Goal: Information Seeking & Learning: Learn about a topic

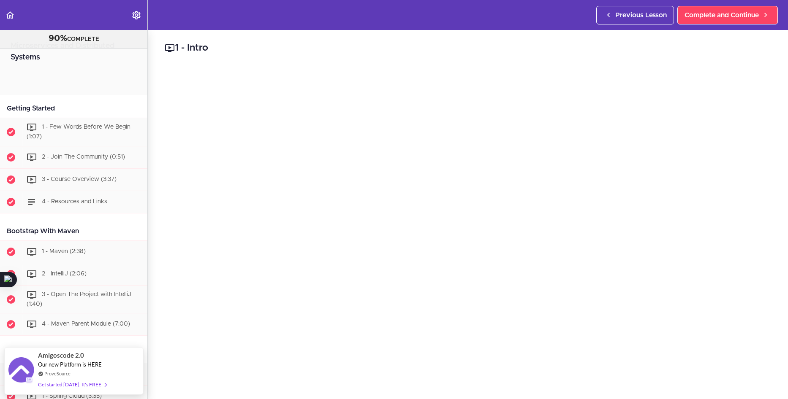
scroll to position [2675, 0]
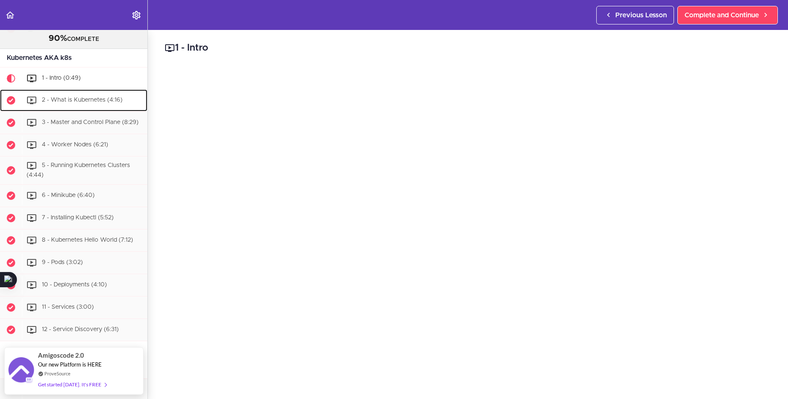
click at [43, 103] on span "2 - What is Kubernetes (4:16)" at bounding box center [82, 100] width 81 height 6
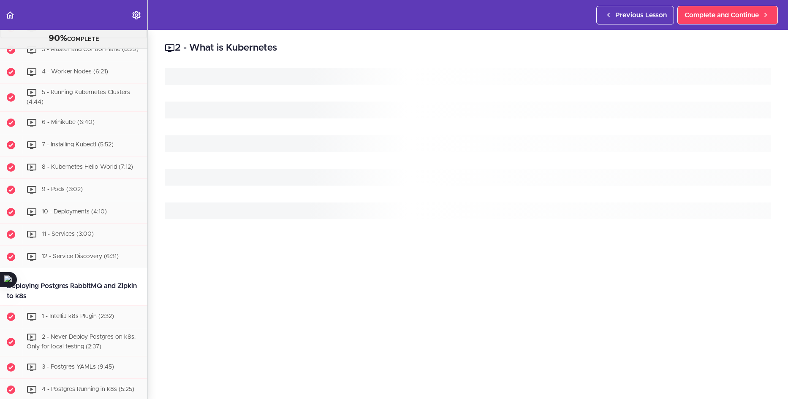
scroll to position [2758, 0]
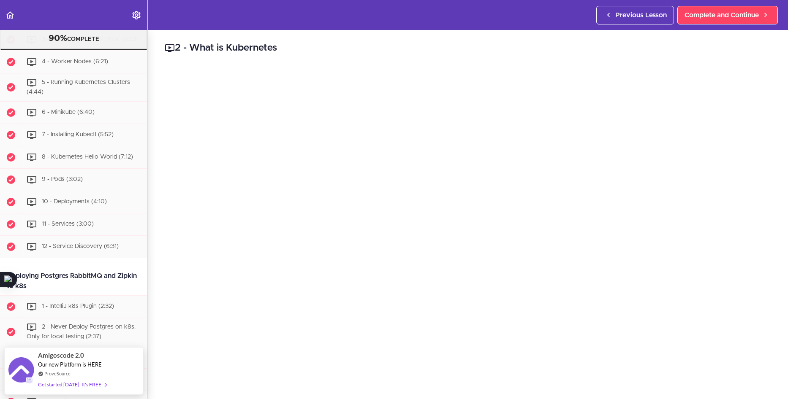
click at [85, 49] on div "3 - Master and Control Plane (8:29)" at bounding box center [84, 39] width 125 height 19
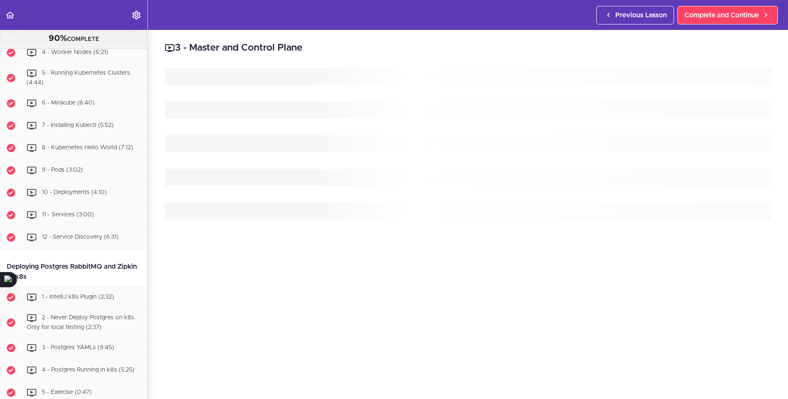
scroll to position [2780, 0]
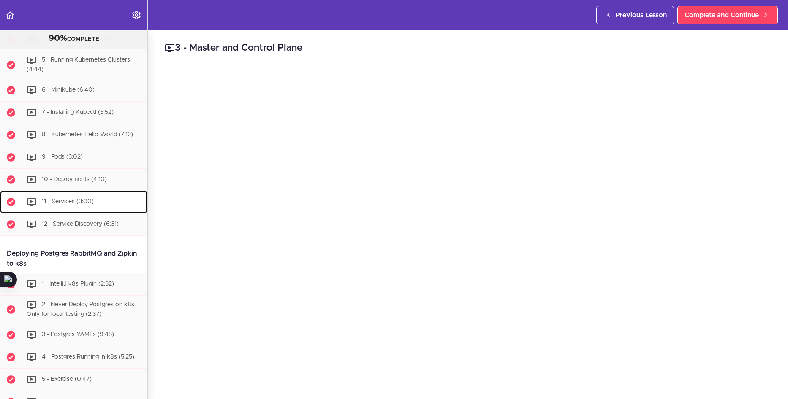
click at [77, 205] on span "11 - Services (3:00)" at bounding box center [68, 202] width 52 height 6
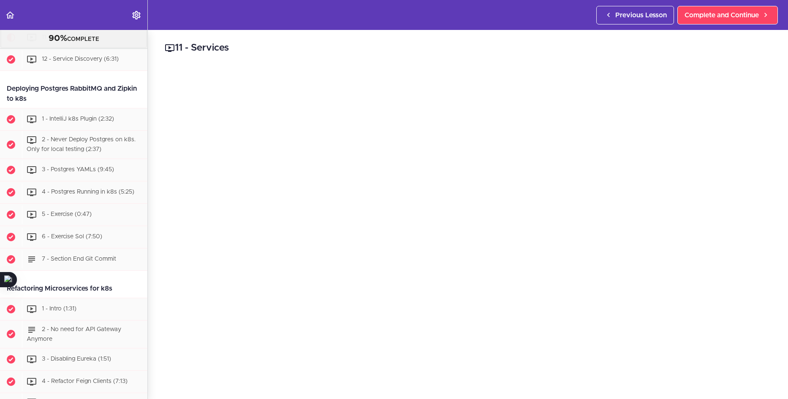
scroll to position [2929, 0]
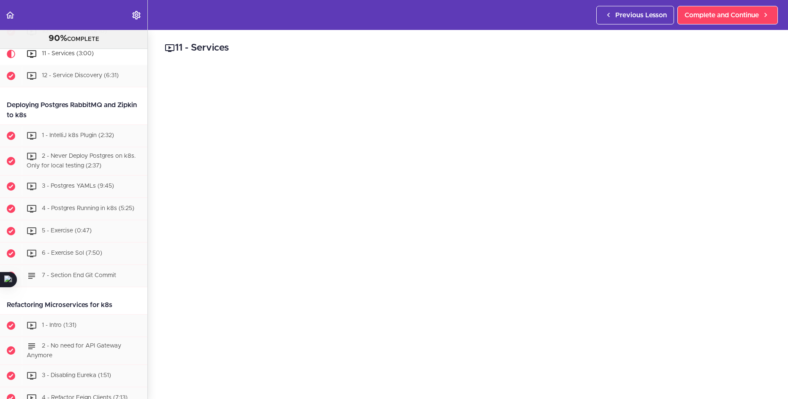
click at [159, 382] on div "11 - Services Complete and Continue 1 - Follow us on LinkedIn 2 - Subscribe to …" at bounding box center [468, 214] width 640 height 369
click at [151, 352] on div "11 - Services Complete and Continue 1 - Follow us on LinkedIn 2 - Subscribe to …" at bounding box center [468, 214] width 640 height 369
click at [116, 85] on div "12 - Service Discovery (6:31)" at bounding box center [84, 76] width 125 height 19
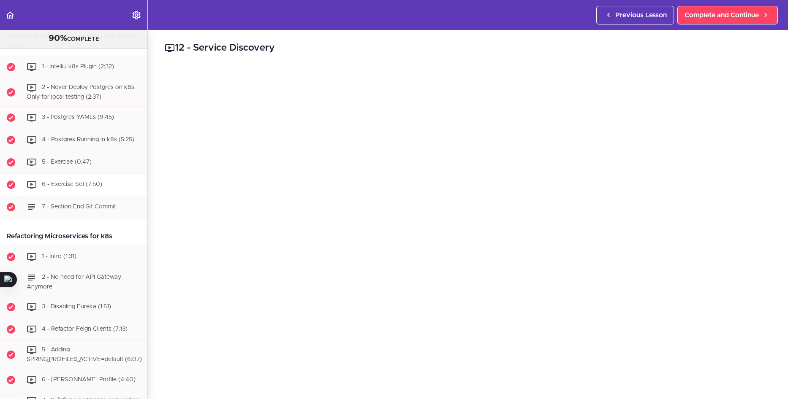
scroll to position [2993, 0]
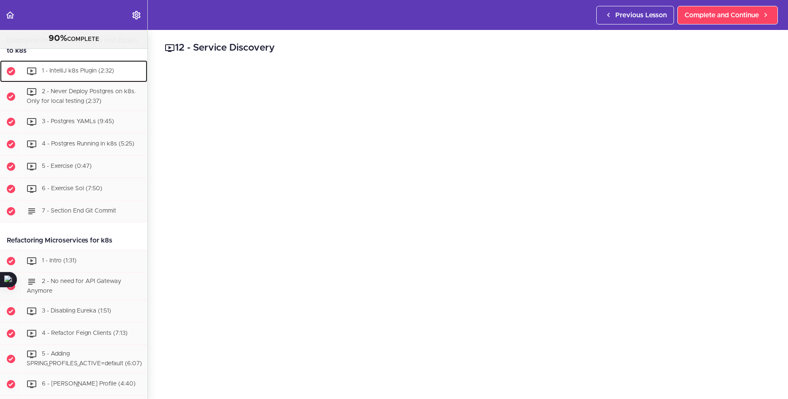
click at [68, 74] on span "1 - IntelliJ k8s Plugin (2:32)" at bounding box center [78, 71] width 72 height 6
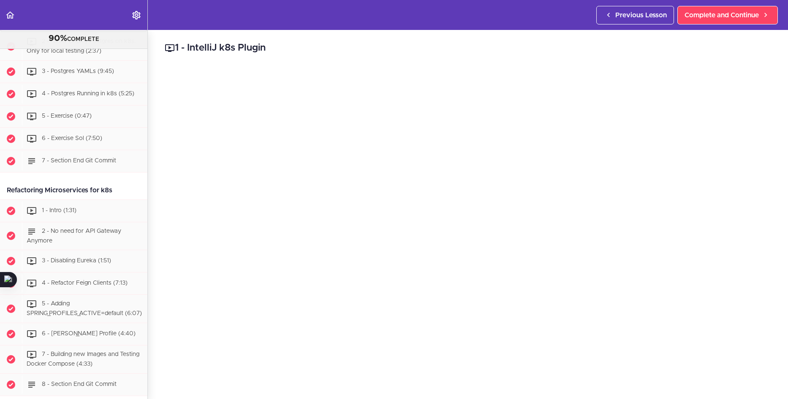
scroll to position [3053, 0]
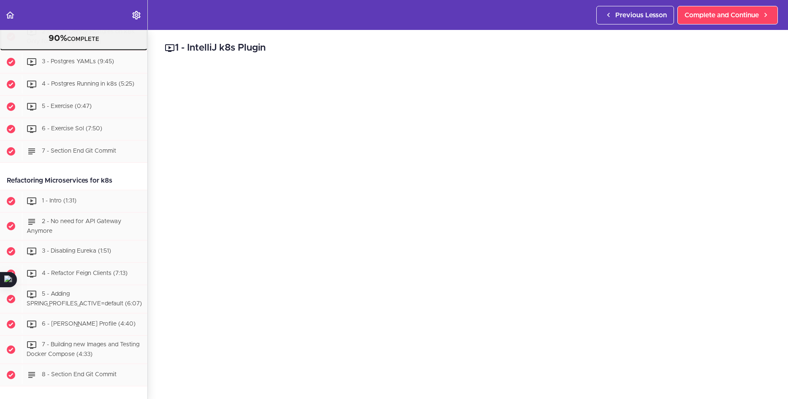
click at [68, 51] on div "2 - Never Deploy Postgres on k8s. Only for local testing (2:37)" at bounding box center [84, 37] width 125 height 28
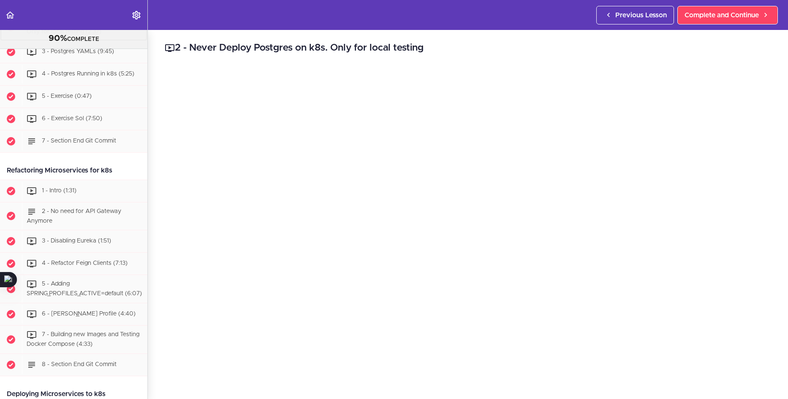
scroll to position [3076, 0]
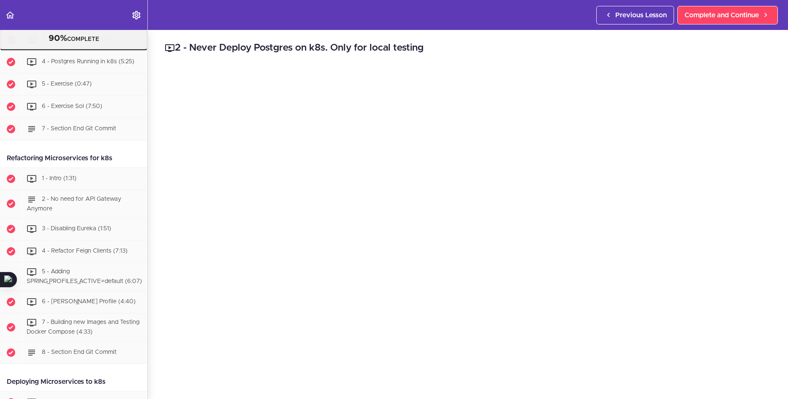
click at [109, 42] on span "3 - Postgres YAMLs (9:45)" at bounding box center [78, 39] width 72 height 6
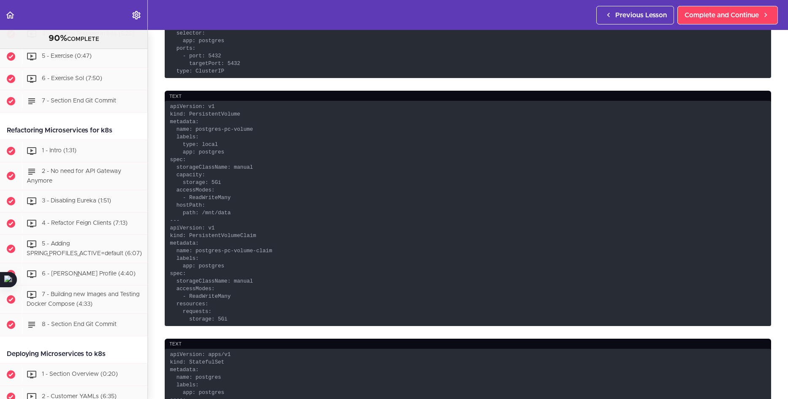
scroll to position [464, 0]
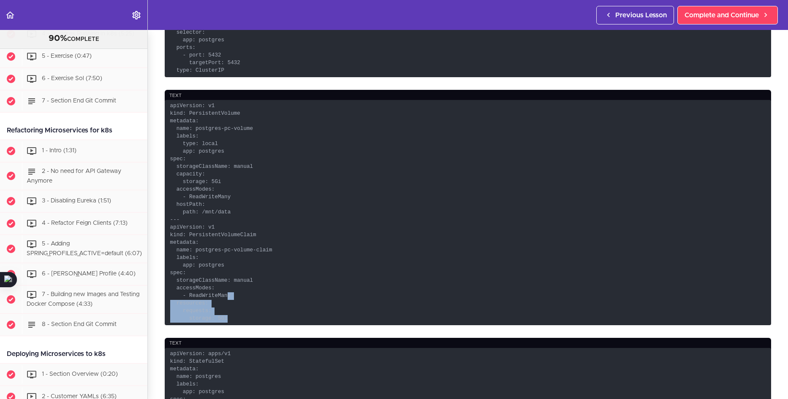
drag, startPoint x: 229, startPoint y: 313, endPoint x: 222, endPoint y: 285, distance: 29.2
click at [223, 290] on code "apiVersion: v1 kind: PersistentVolume metadata: name: postgres-pc-volume labels…" at bounding box center [468, 212] width 606 height 225
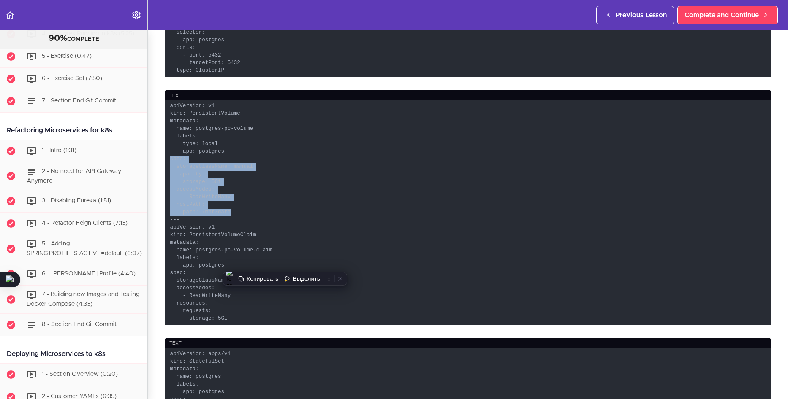
drag, startPoint x: 233, startPoint y: 206, endPoint x: 171, endPoint y: 156, distance: 79.2
click at [171, 157] on code "apiVersion: v1 kind: PersistentVolume metadata: name: postgres-pc-volume labels…" at bounding box center [468, 212] width 606 height 225
copy code "spec: storageClassName: manual capacity: storage: 5Gi accessModes: - ReadWriteM…"
click at [290, 183] on code "apiVersion: v1 kind: PersistentVolume metadata: name: postgres-pc-volume labels…" at bounding box center [468, 212] width 606 height 225
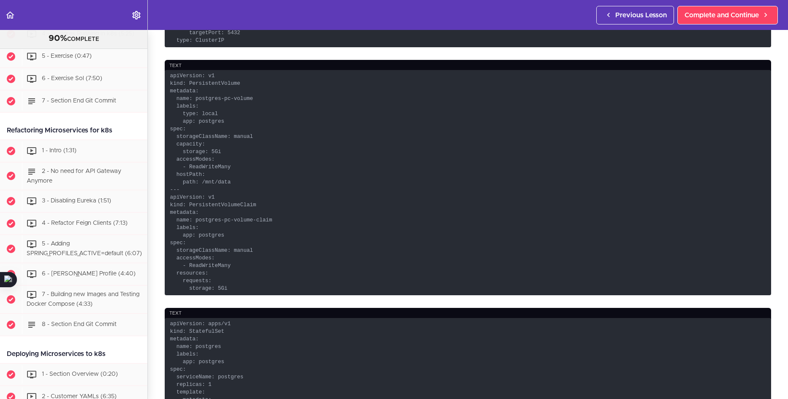
scroll to position [507, 0]
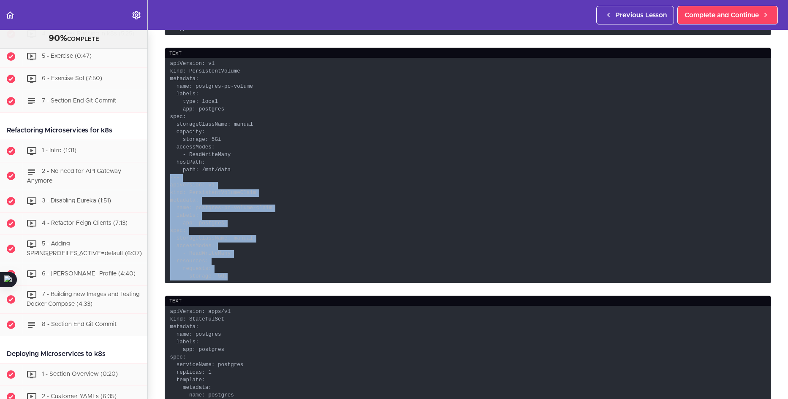
drag, startPoint x: 222, startPoint y: 267, endPoint x: 158, endPoint y: 174, distance: 113.1
click at [158, 174] on section "Microservices and Distributed Systems 90% COMPLETE Getting Started 1 - Few Word…" at bounding box center [394, 214] width 788 height 369
copy code "--- apiVersion: v1 kind: PersistentVolumeClaim metadata: name: postgres-pc-volu…"
click at [424, 222] on code "apiVersion: v1 kind: PersistentVolume metadata: name: postgres-pc-volume labels…" at bounding box center [468, 170] width 606 height 225
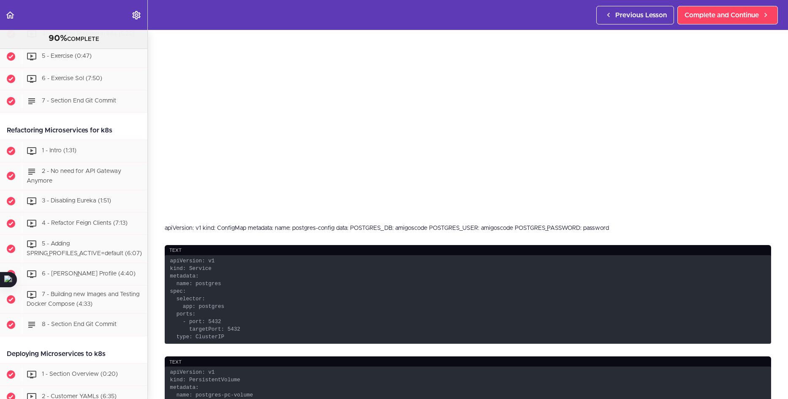
scroll to position [211, 0]
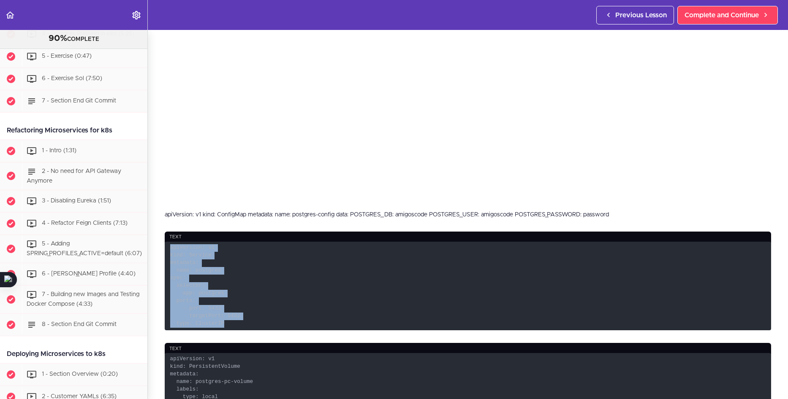
drag, startPoint x: 226, startPoint y: 322, endPoint x: 171, endPoint y: 243, distance: 96.7
click at [171, 243] on code "apiVersion: v1 kind: Service metadata: name: postgres spec: selector: app: post…" at bounding box center [468, 286] width 606 height 89
copy code "apiVersion: v1 kind: Service metadata: name: postgres spec: selector: app: post…"
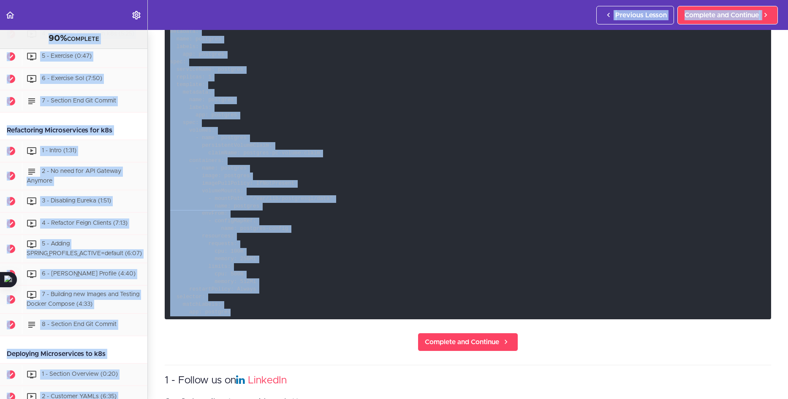
scroll to position [702, 0]
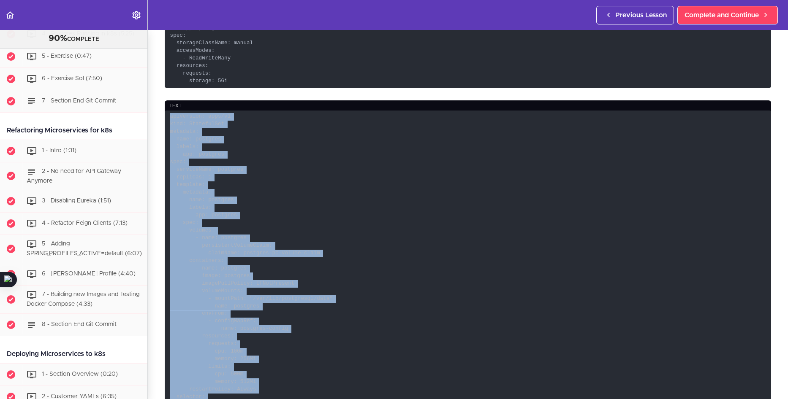
drag, startPoint x: 245, startPoint y: 312, endPoint x: 168, endPoint y: 112, distance: 214.1
click at [168, 112] on code "apiVersion: apps/v1 kind: StatefulSet metadata: name: postgres labels: app: pos…" at bounding box center [468, 265] width 606 height 309
copy code "apiVersion: apps/v1 kind: StatefulSet metadata: name: postgres labels: app: pos…"
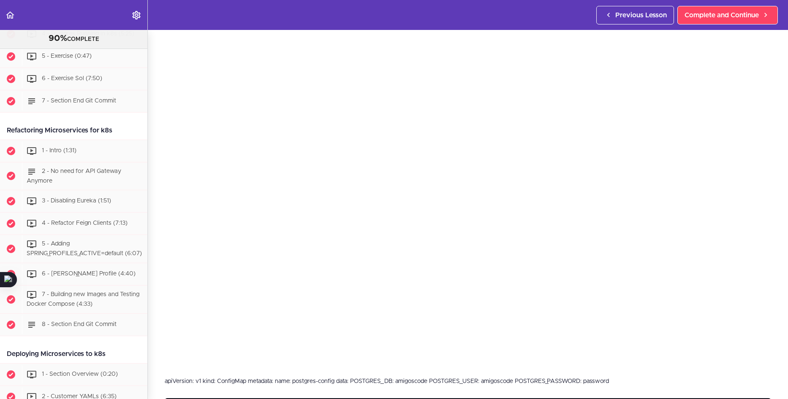
scroll to position [27, 0]
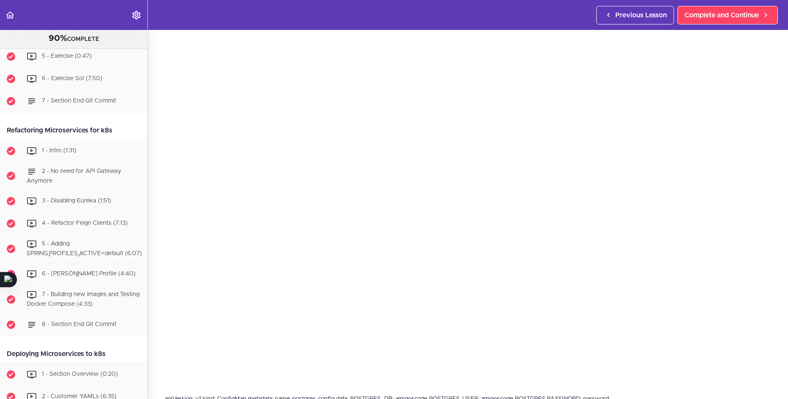
click at [770, 315] on div "3 - Postgres YAMLs apiVersion: v1 kind: ConfigMap metadata: name: postgres-conf…" at bounding box center [468, 187] width 640 height 369
click at [249, 387] on section "Microservices and Distributed Systems 90% COMPLETE Getting Started 1 - Few Word…" at bounding box center [394, 214] width 788 height 369
